Goal: Check status: Check status

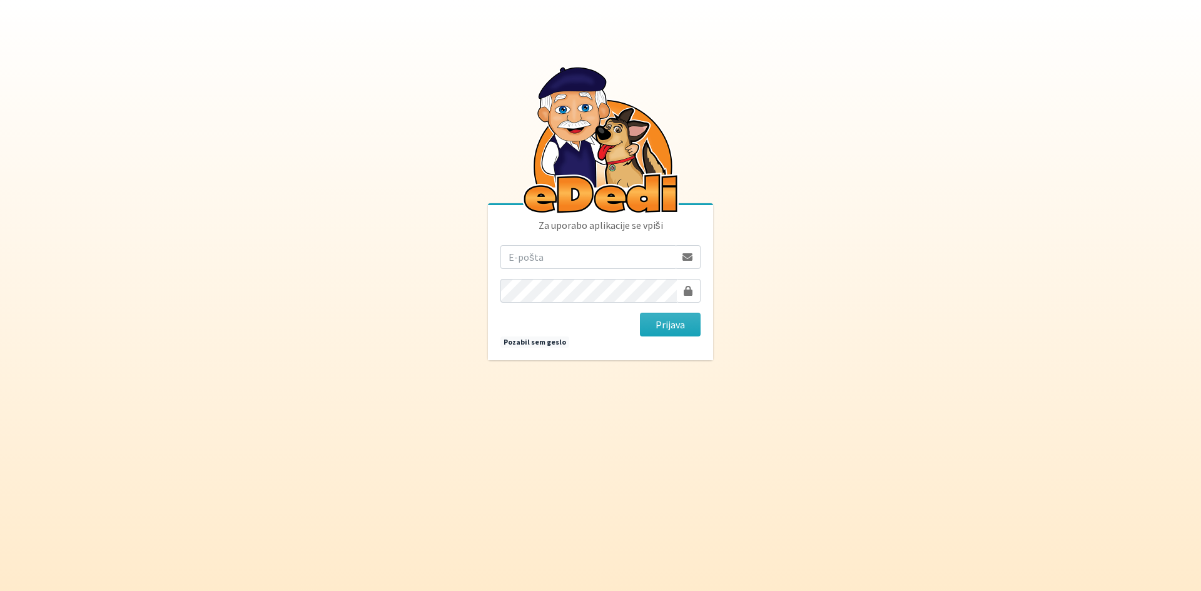
click at [519, 256] on input "email" at bounding box center [587, 257] width 175 height 24
type input "[PERSON_NAME][EMAIL_ADDRESS][DOMAIN_NAME]"
click at [640, 313] on button "Prijava" at bounding box center [670, 325] width 61 height 24
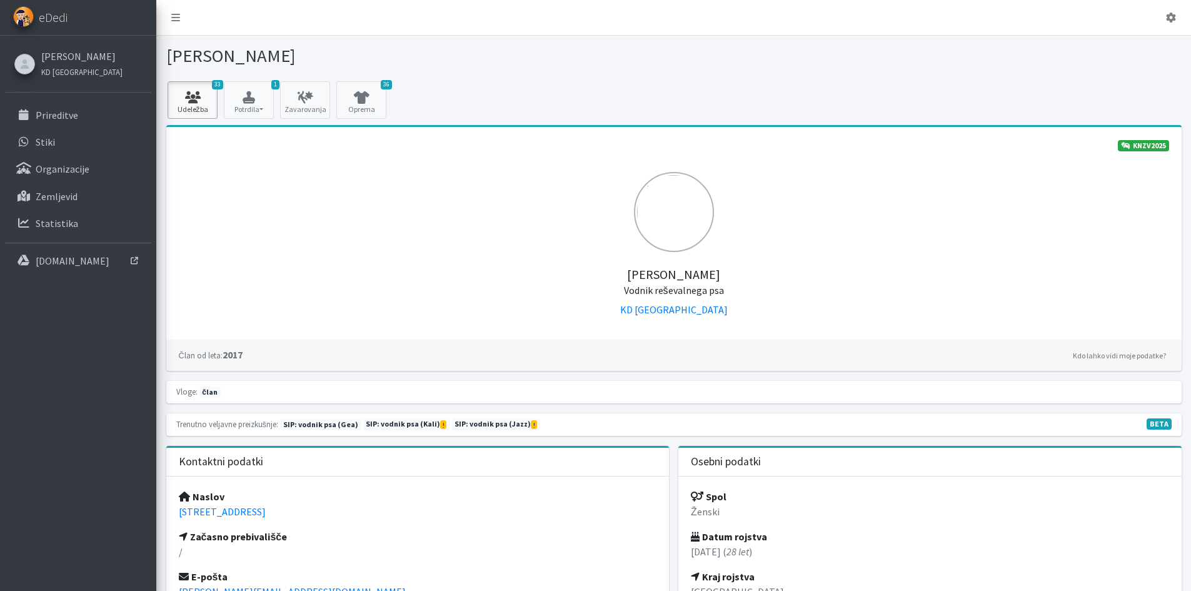
click at [201, 101] on icon at bounding box center [192, 97] width 43 height 13
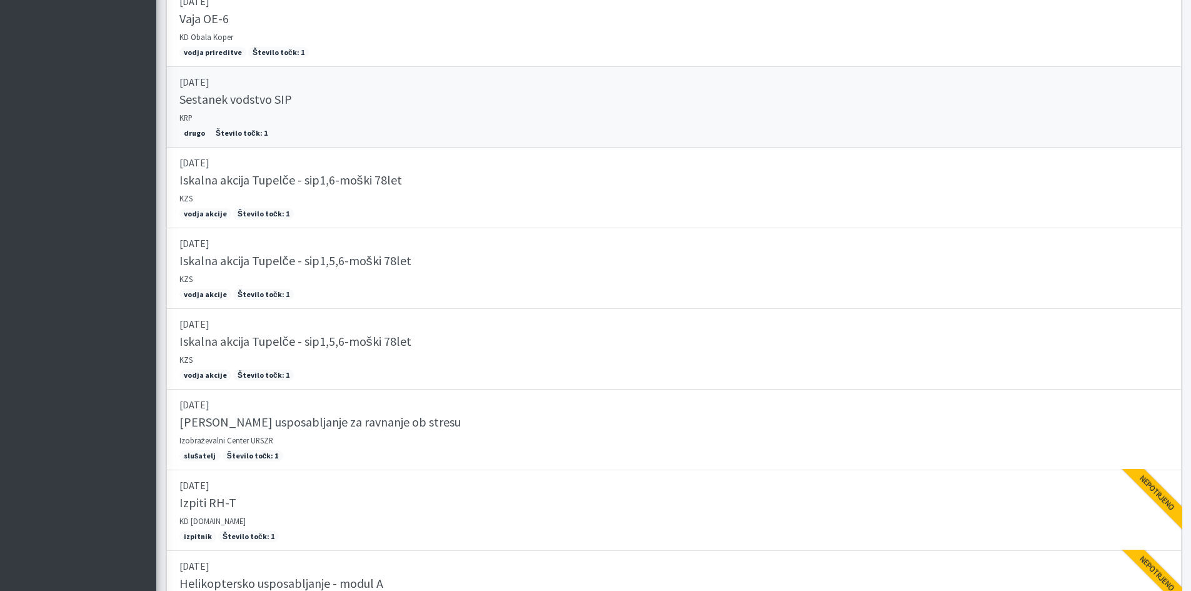
scroll to position [2454, 0]
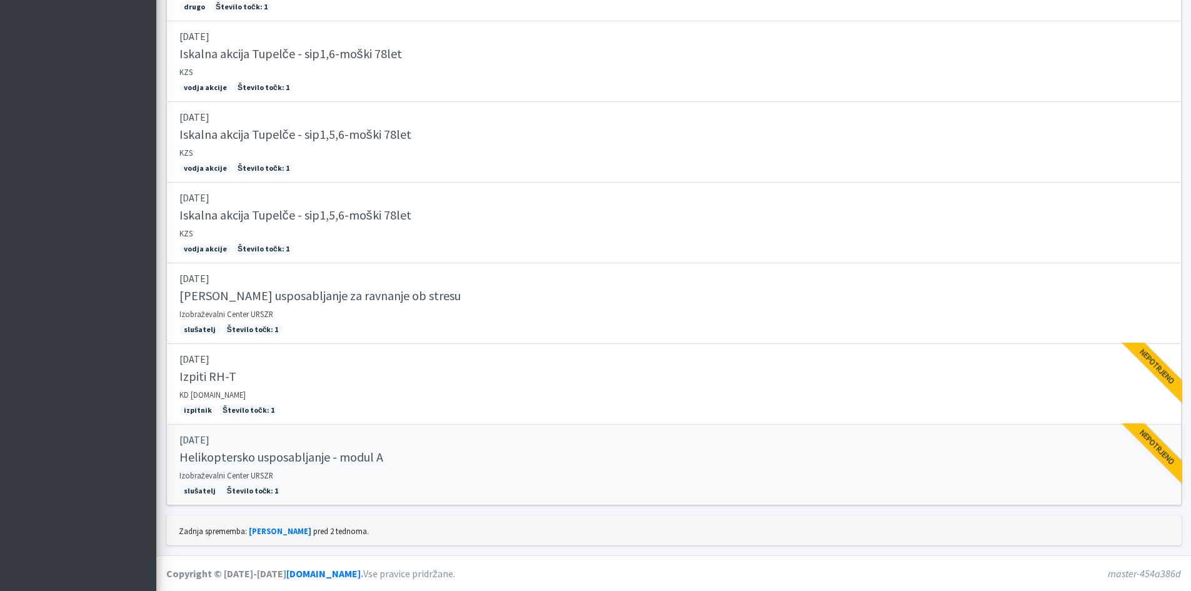
click at [318, 474] on link "08.10.2025 Helikoptersko usposabljanje - modul A Izobraževalni Center URSZR slu…" at bounding box center [673, 465] width 1015 height 81
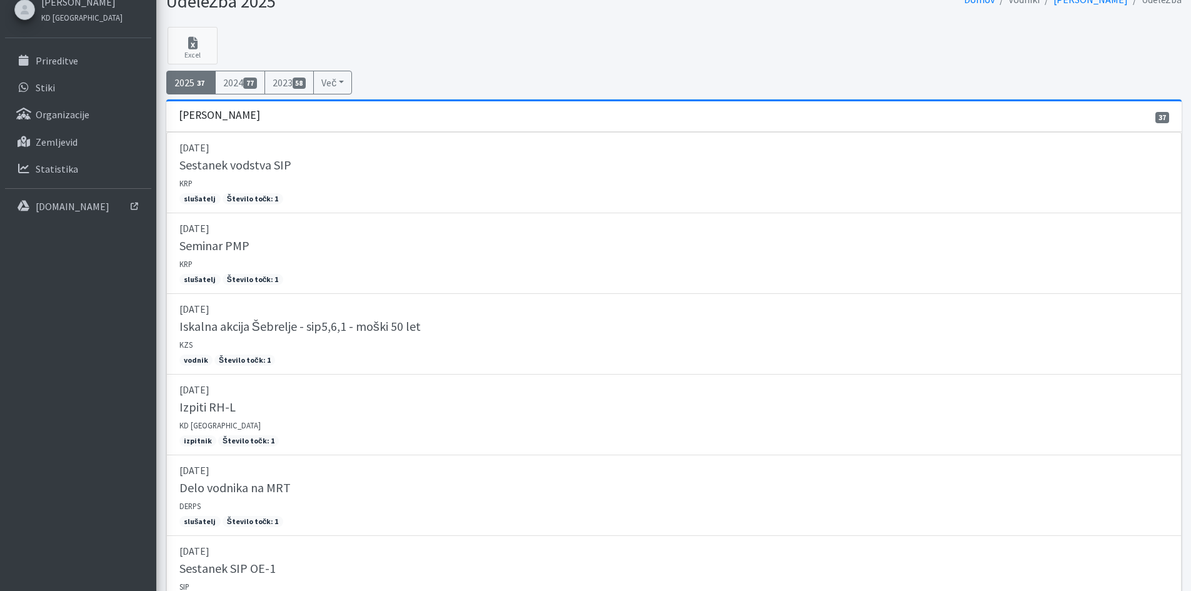
scroll to position [0, 0]
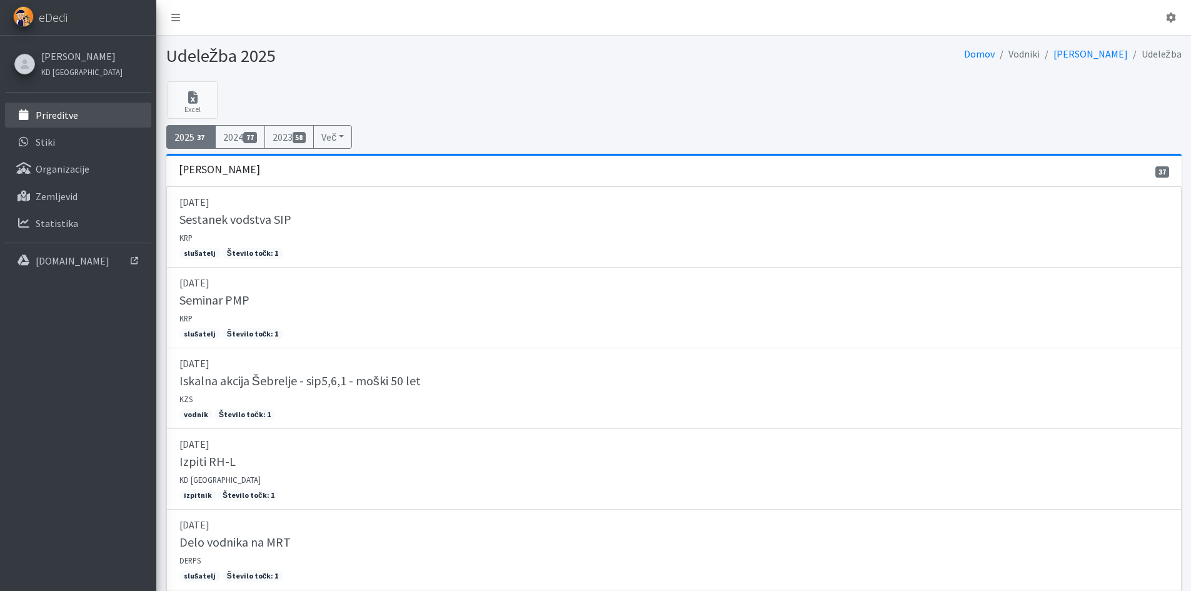
click at [43, 109] on p "Prireditve" at bounding box center [57, 115] width 43 height 13
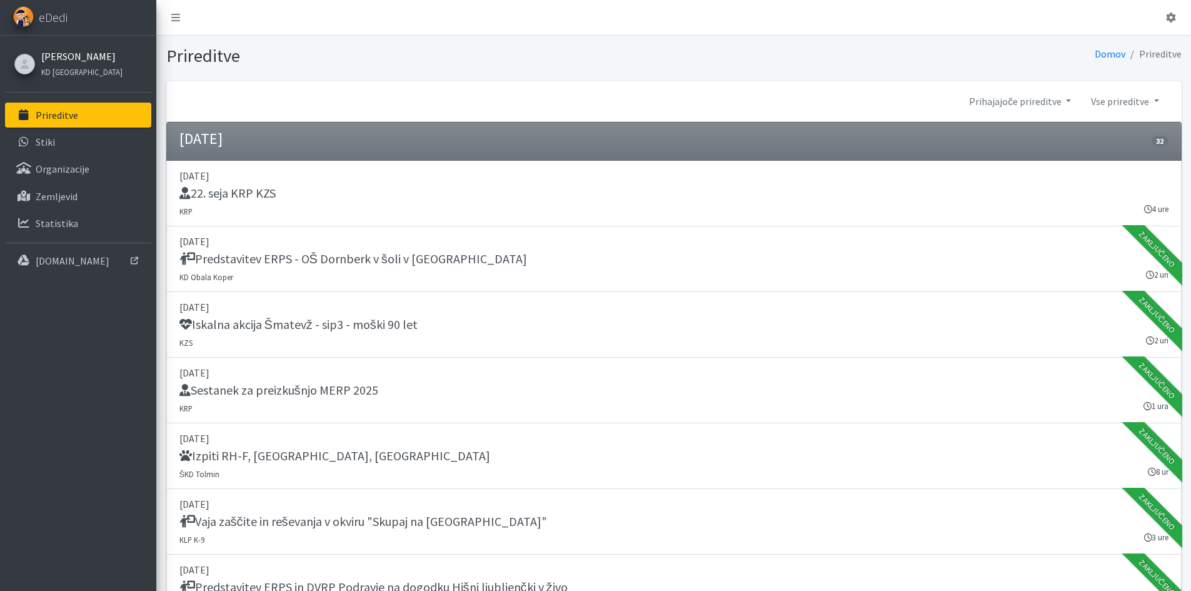
click at [64, 58] on link "[PERSON_NAME]" at bounding box center [81, 56] width 81 height 15
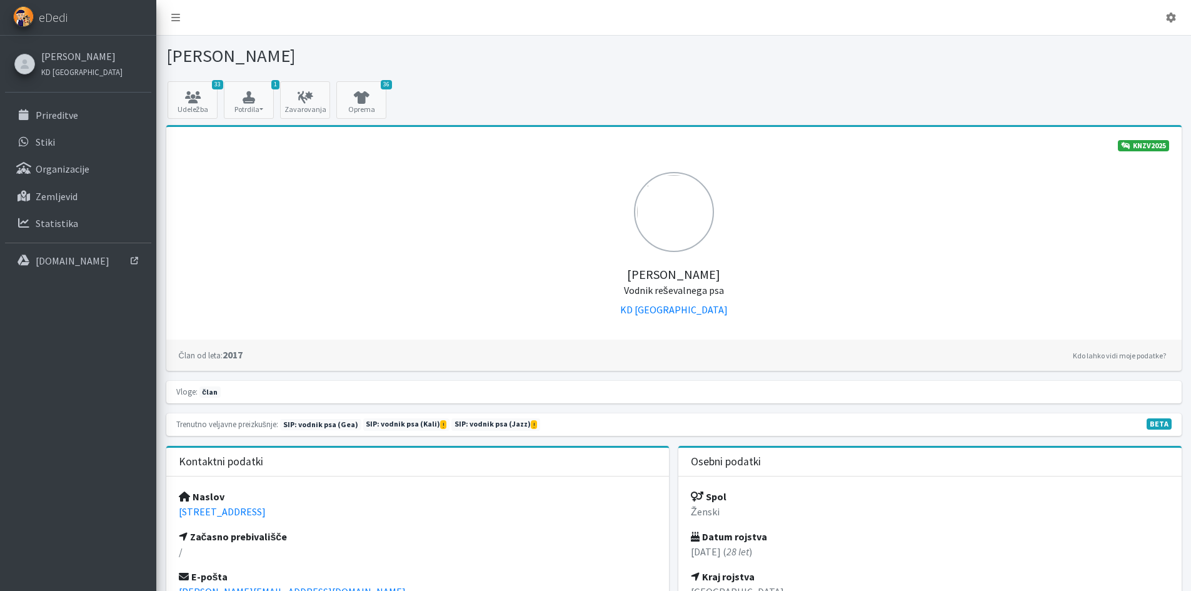
click at [196, 109] on link "33 Udeležba" at bounding box center [193, 100] width 50 height 38
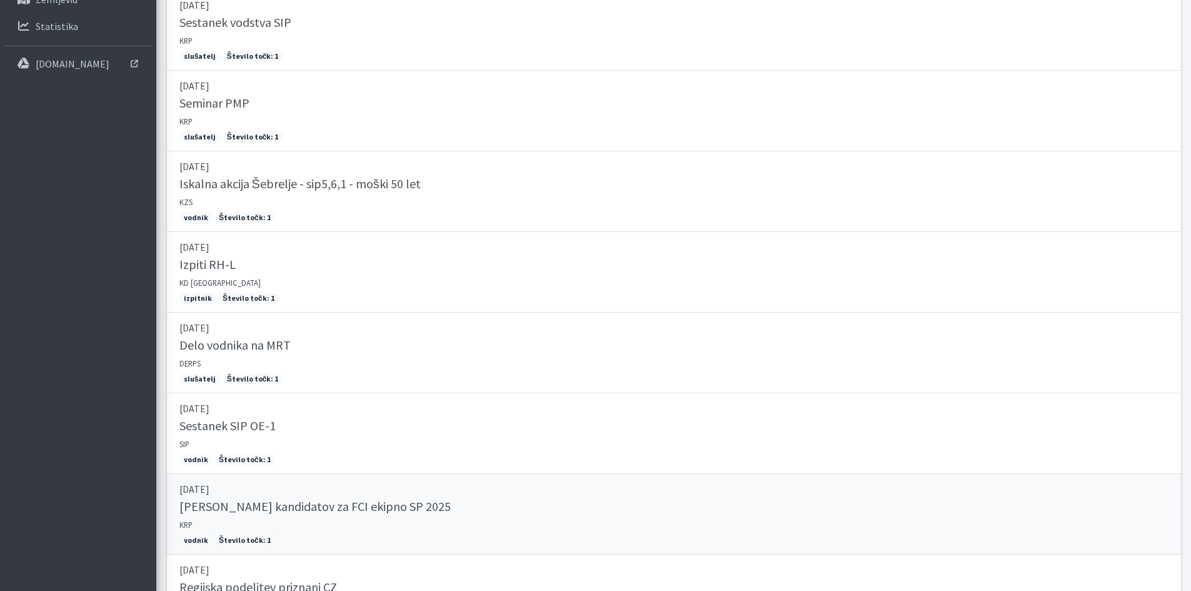
scroll to position [16, 0]
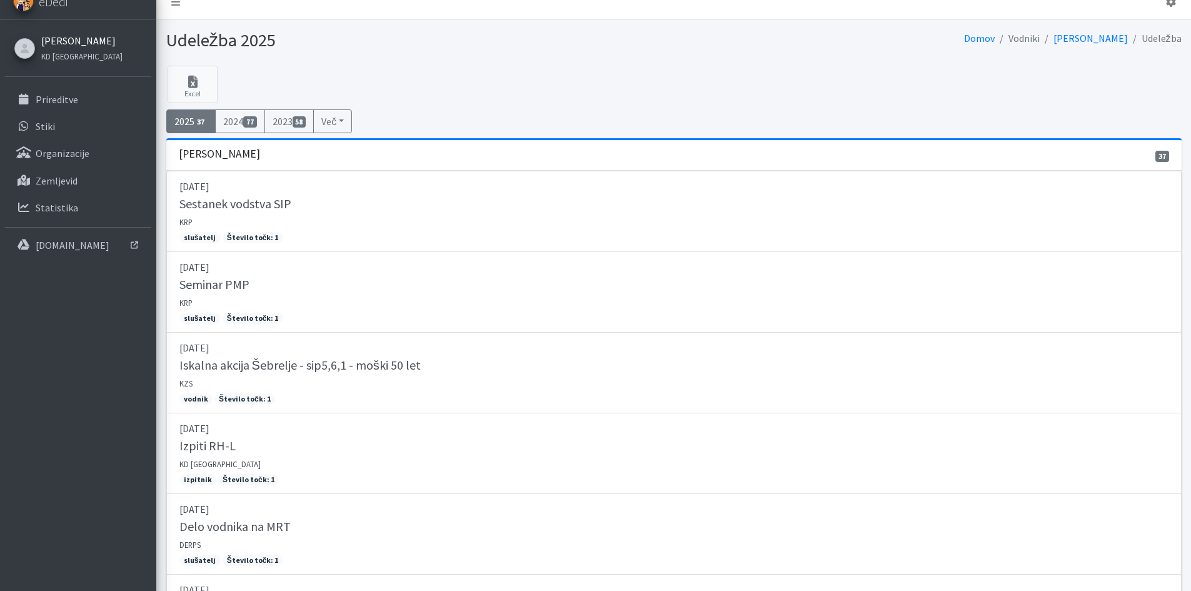
click at [79, 39] on link "[PERSON_NAME]" at bounding box center [81, 40] width 81 height 15
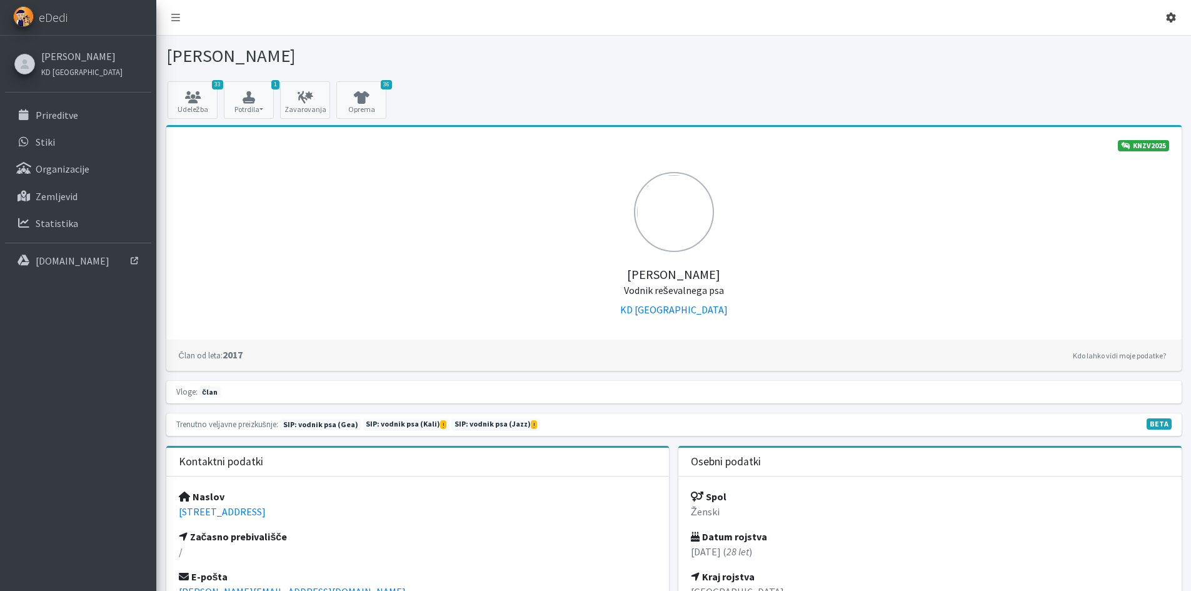
click at [1169, 22] on link at bounding box center [1171, 17] width 30 height 25
click at [1157, 57] on div "Odjavi se" at bounding box center [1136, 46] width 100 height 31
click at [1176, 16] on link at bounding box center [1171, 17] width 30 height 25
click at [1129, 52] on link "Odjavi se" at bounding box center [1136, 47] width 99 height 20
